Goal: Information Seeking & Learning: Check status

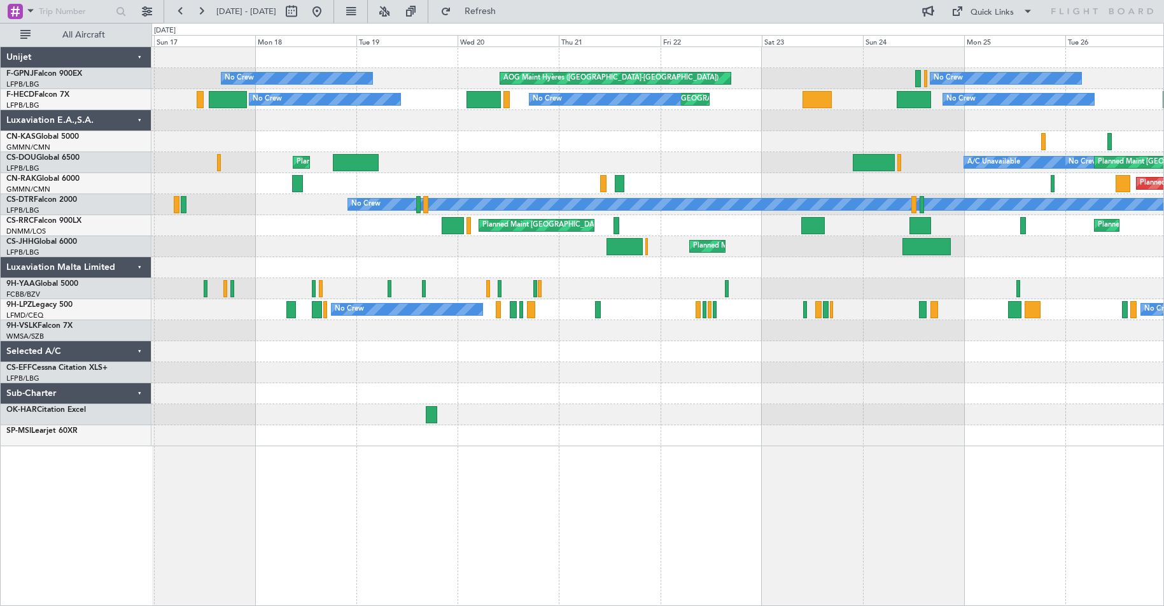
click at [90, 285] on div "No Crew [GEOGRAPHIC_DATA] ([GEOGRAPHIC_DATA]) No Crew No Crew Planned Maint [GE…" at bounding box center [582, 314] width 1164 height 583
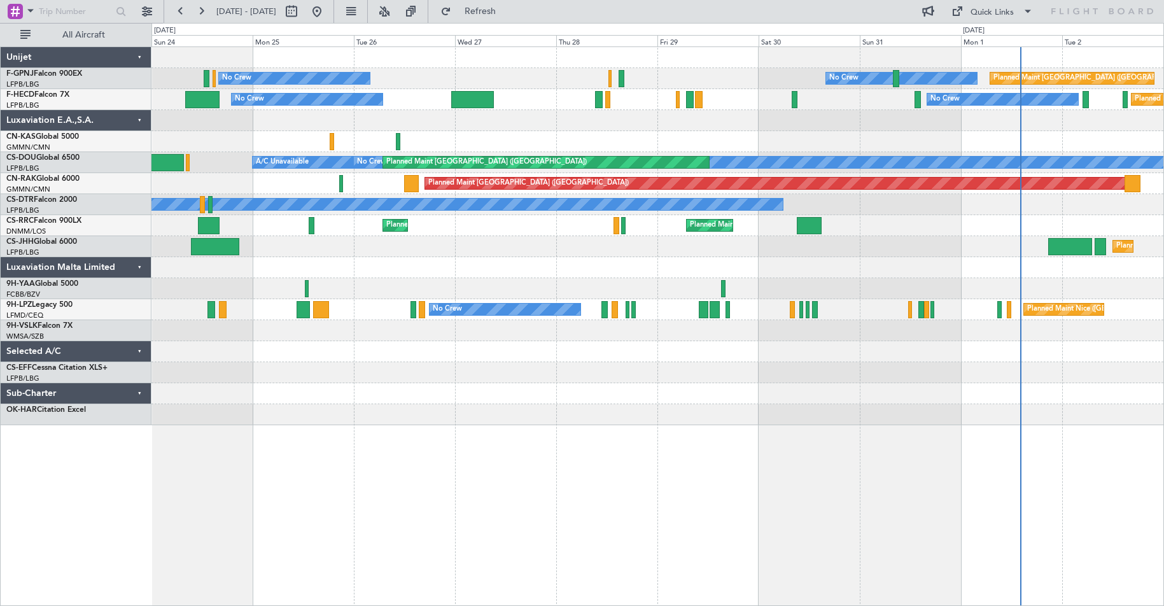
click at [79, 293] on div "No Crew No Crew Planned Maint [GEOGRAPHIC_DATA] ([GEOGRAPHIC_DATA]) No Crew [GE…" at bounding box center [582, 314] width 1164 height 583
